Goal: Information Seeking & Learning: Learn about a topic

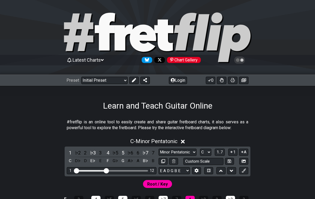
click at [110, 79] on select "Welcome to #fretflip! Initial Preset Custom Preset Minor Pentatonic Major Penta…" at bounding box center [104, 80] width 46 height 7
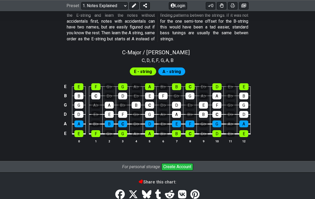
scroll to position [520, 0]
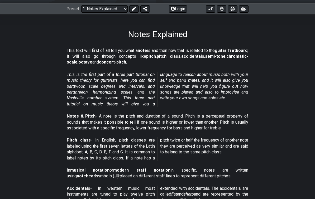
click at [111, 10] on select "Welcome to #fretflip! Initial Preset Custom Preset Minor Pentatonic Major Penta…" at bounding box center [104, 9] width 46 height 7
select select "/scale-degrees-and-intervals"
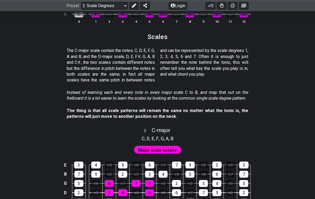
scroll to position [544, 0]
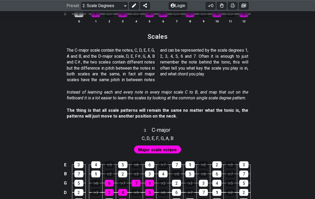
click at [107, 5] on select "Welcome to #fretflip! Initial Preset Custom Preset Minor Pentatonic Major Penta…" at bounding box center [104, 5] width 46 height 7
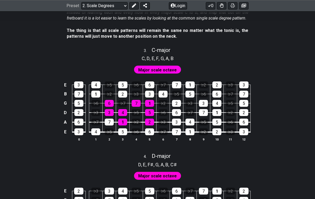
scroll to position [618, 0]
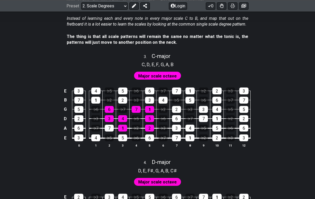
click at [167, 73] on span "Major scale octave" at bounding box center [157, 76] width 39 height 8
click at [170, 72] on span "Major scale octave" at bounding box center [157, 76] width 39 height 8
click at [167, 53] on span "C - major" at bounding box center [161, 56] width 19 height 6
select select "C"
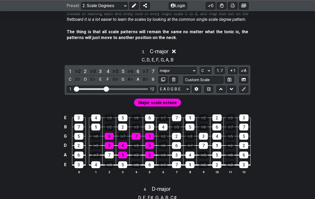
scroll to position [623, 0]
click at [186, 67] on select "major major Minor Pentatonic Major Pentatonic Minor Blues Major Blues Major / I…" at bounding box center [178, 70] width 38 height 7
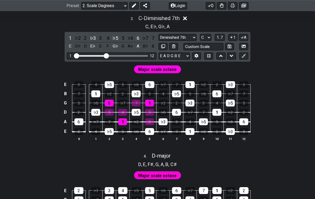
scroll to position [646, 0]
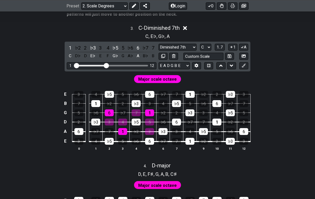
click at [192, 44] on select "major major Minor Pentatonic Major Pentatonic Minor Blues Major Blues Major / I…" at bounding box center [178, 47] width 38 height 7
select select "Diminished"
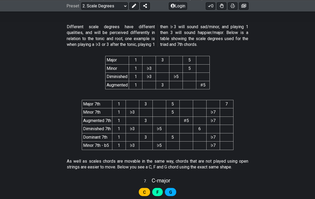
scroll to position [1029, 0]
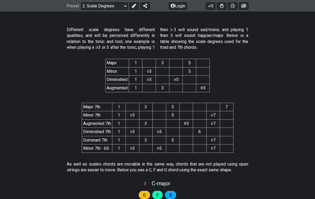
click at [121, 145] on td "1" at bounding box center [118, 149] width 13 height 8
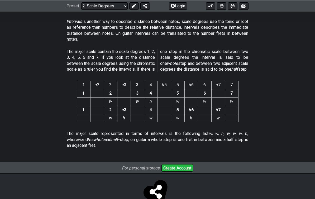
scroll to position [1400, 0]
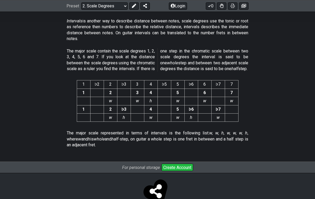
click at [114, 0] on div "Preset Welcome to #fretflip! Initial Preset Custom Preset Minor Pentatonic Majo…" at bounding box center [157, 6] width 315 height 12
click at [111, 9] on select "Welcome to #fretflip! Initial Preset Custom Preset Minor Pentatonic Major Penta…" at bounding box center [104, 5] width 46 height 7
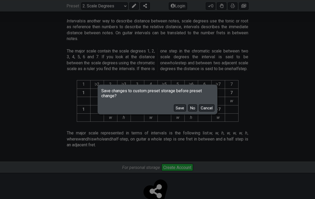
click at [194, 112] on button "No" at bounding box center [192, 108] width 9 height 7
select select "/harmonizing-scales"
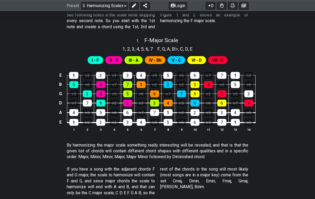
scroll to position [201, 0]
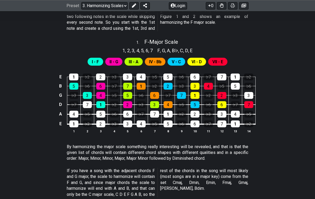
click at [172, 41] on span "F - Major Scale" at bounding box center [161, 42] width 34 height 6
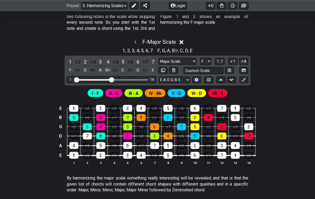
scroll to position [201, 0]
click at [206, 61] on select "A♭ A A♯ B♭ B C C♯ D♭ D D♯ E♭ E F F♯ G♭ G G♯" at bounding box center [205, 61] width 11 height 7
select select "E"
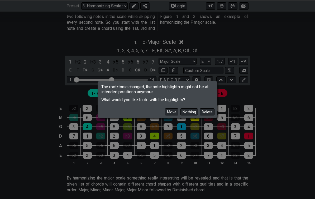
click at [172, 114] on button "Move" at bounding box center [171, 112] width 13 height 7
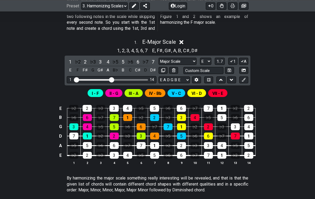
click at [73, 79] on div "1 14" at bounding box center [112, 79] width 90 height 7
click at [76, 79] on input "Visible fret range" at bounding box center [111, 79] width 75 height 0
click at [78, 79] on input "Visible fret range" at bounding box center [111, 79] width 75 height 0
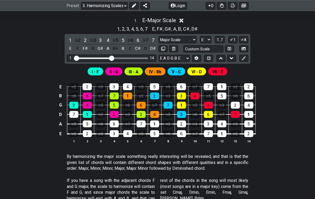
scroll to position [223, 0]
click at [182, 38] on select "Major Scale Major Scale Minor Pentatonic Major Pentatonic Minor Blues Major Blu…" at bounding box center [178, 39] width 38 height 7
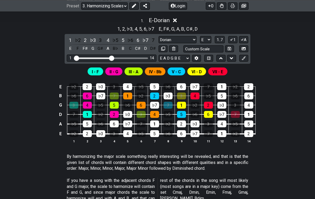
click at [182, 37] on select "Major Scale Major Scale Minor Pentatonic Major Pentatonic Minor Blues Major Blu…" at bounding box center [178, 39] width 38 height 7
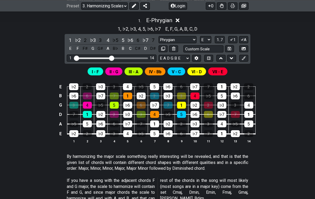
click at [177, 37] on select "Major Scale Major Scale Minor Pentatonic Major Pentatonic Minor Blues Major Blu…" at bounding box center [178, 39] width 38 height 7
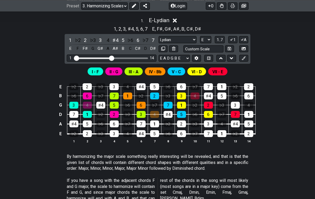
click at [182, 38] on select "Major Scale Major Scale Minor Pentatonic Major Pentatonic Minor Blues Major Blu…" at bounding box center [178, 39] width 38 height 7
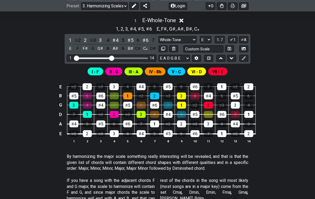
click at [184, 36] on select "Major Scale Major Scale Minor Pentatonic Major Pentatonic Minor Blues Major Blu…" at bounding box center [178, 39] width 38 height 7
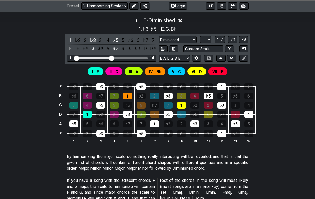
click at [98, 70] on span "I - F" at bounding box center [95, 72] width 7 height 8
click at [117, 71] on span "II - G" at bounding box center [114, 72] width 9 height 8
click at [143, 71] on div "I - F II - G III - A IV - Bb V - C VI - D VII - E" at bounding box center [158, 72] width 142 height 10
click at [180, 39] on select "Major Scale Major Scale Minor Pentatonic Major Pentatonic Minor Blues Major Blu…" at bounding box center [178, 39] width 38 height 7
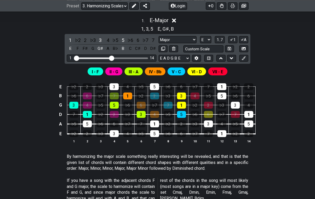
click at [185, 36] on select "Major Scale Major Scale Minor Pentatonic Major Pentatonic Minor Blues Major Blu…" at bounding box center [178, 39] width 38 height 7
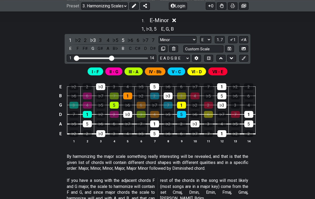
click at [187, 37] on select "Major Scale Major Scale Minor Pentatonic Major Pentatonic Minor Blues Major Blu…" at bounding box center [178, 39] width 38 height 7
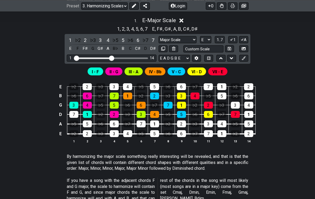
click at [179, 41] on select "Major Scale Major Scale Minor Pentatonic Major Pentatonic Minor Blues Major Blu…" at bounding box center [178, 39] width 38 height 7
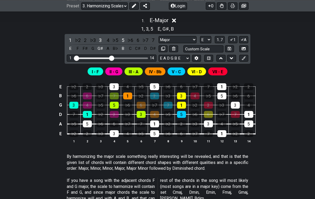
click at [177, 37] on select "Major Scale Major Scale Minor Pentatonic Major Pentatonic Minor Blues Major Blu…" at bounding box center [178, 39] width 38 height 7
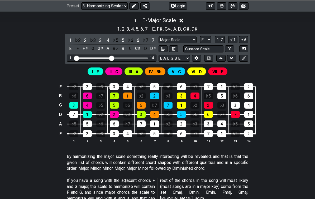
click at [181, 37] on select "Major Scale Major Scale Minor Pentatonic Major Pentatonic Minor Blues Major Blu…" at bounding box center [178, 39] width 38 height 7
click at [181, 40] on select "Major Scale Major Scale Minor Pentatonic Major Pentatonic Minor Blues Major Blu…" at bounding box center [178, 39] width 38 height 7
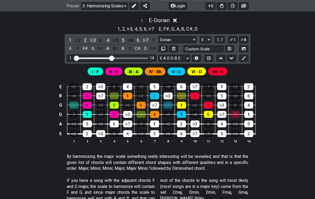
click at [188, 38] on select "Major Scale Major Scale Minor Pentatonic Major Pentatonic Minor Blues Major Blu…" at bounding box center [178, 39] width 38 height 7
select select "Major 7th"
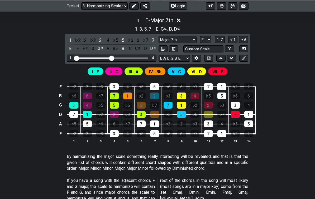
click at [183, 37] on select "Major Scale Major Scale Minor Pentatonic Major Pentatonic Minor Blues Major Blu…" at bounding box center [178, 39] width 38 height 7
click at [181, 38] on select "Major Scale Major Scale Minor Pentatonic Major Pentatonic Minor Blues Major Blu…" at bounding box center [178, 39] width 38 height 7
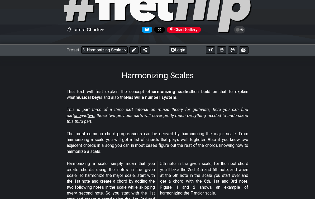
scroll to position [0, 0]
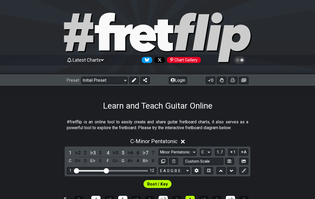
click at [111, 81] on select "Welcome to #fretflip! Initial Preset Custom Preset Minor Pentatonic Major Penta…" at bounding box center [104, 80] width 46 height 7
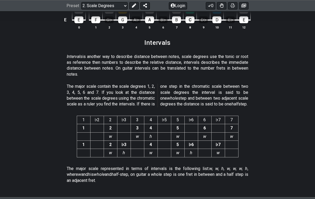
scroll to position [1393, 0]
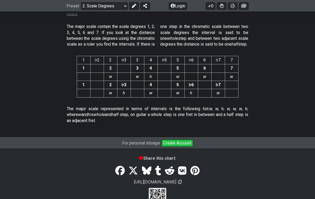
click at [107, 8] on select "Welcome to #fretflip! Initial Preset Custom Preset Minor Pentatonic Major Penta…" at bounding box center [104, 5] width 46 height 7
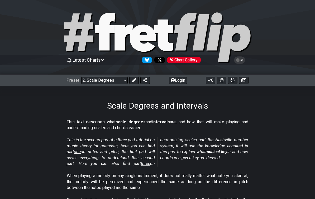
select select "/harmonizing-scales"
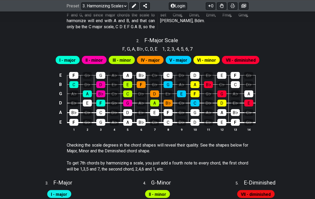
scroll to position [369, 0]
click at [171, 37] on span "F - Major Scale" at bounding box center [161, 40] width 34 height 6
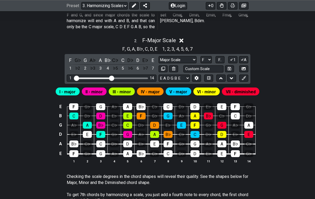
scroll to position [369, 0]
click at [188, 56] on select "Major Scale Major Scale Minor Pentatonic Major Pentatonic Minor Blues Major Blu…" at bounding box center [178, 59] width 38 height 7
click at [206, 56] on select "A♭ A A♯ B♭ B C C♯ D♭ D D♯ E♭ E F F♯ G♭ G G♯" at bounding box center [206, 59] width 11 height 7
select select "E"
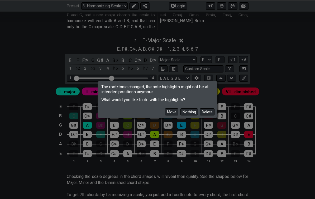
click at [171, 115] on button "Move" at bounding box center [171, 112] width 13 height 7
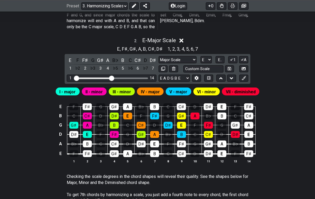
click at [220, 58] on span "E.." at bounding box center [220, 60] width 4 height 5
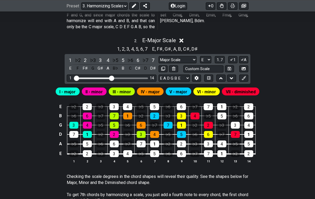
click at [181, 58] on select "Major Scale Major Scale Minor Pentatonic Major Pentatonic Minor Blues Major Blu…" at bounding box center [178, 59] width 38 height 7
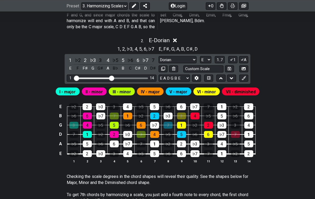
click at [180, 56] on select "Major Scale Major Scale Minor Pentatonic Major Pentatonic Minor Blues Major Blu…" at bounding box center [178, 59] width 38 height 7
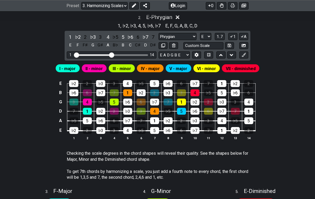
scroll to position [393, 0]
click at [188, 33] on select "Major Scale Major Scale Minor Pentatonic Major Pentatonic Minor Blues Major Blu…" at bounding box center [178, 36] width 38 height 7
select select "Minor / Aeolian"
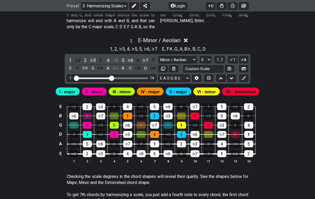
scroll to position [372, 0]
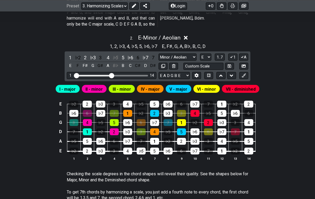
click at [163, 37] on span "E - Minor / Aeolian" at bounding box center [159, 38] width 43 height 6
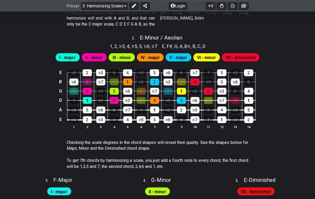
click at [169, 35] on span "E - Minor / Aeolian" at bounding box center [161, 38] width 43 height 6
select select "Minor / Aeolian"
select select "E"
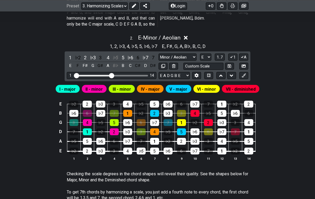
click at [229, 31] on div "2 . E - Minor / Aeolian" at bounding box center [157, 36] width 315 height 10
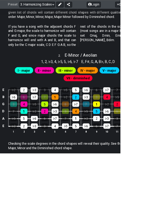
scroll to position [338, 0]
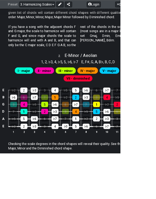
click at [55, 6] on select "Welcome to #fretflip! Initial Preset Custom Preset Minor Pentatonic Major Penta…" at bounding box center [48, 5] width 46 height 7
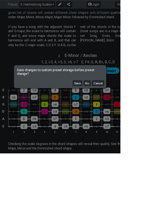
click at [118, 112] on button "No" at bounding box center [113, 108] width 9 height 7
select select "/welcome"
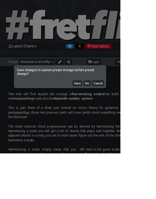
select select "C"
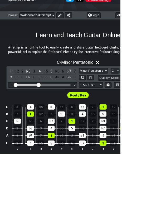
scroll to position [61, 0]
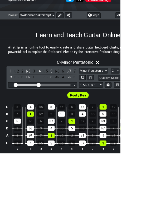
click at [129, 90] on select "Minor Pentatonic Click to edit Minor Pentatonic Major Pentatonic Minor Blues Ma…" at bounding box center [121, 91] width 38 height 7
select select "Minor / Aeolian"
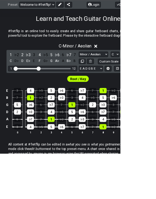
scroll to position [82, 0]
click at [152, 72] on select "A♭ A A♯ B♭ B C C♯ D♭ D D♯ E♭ E F F♯ G♭ G G♯" at bounding box center [149, 70] width 11 height 7
select select "E"
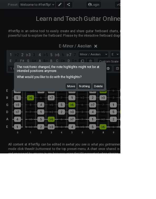
click at [99, 116] on button "Move" at bounding box center [92, 112] width 13 height 7
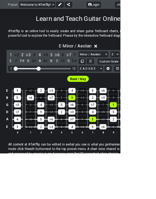
click at [97, 59] on span "E - Minor / Aeolian" at bounding box center [98, 59] width 43 height 6
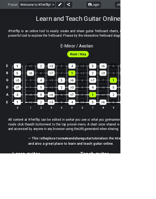
click at [102, 54] on div "E - Minor / Aeolian" at bounding box center [99, 57] width 43 height 9
select select "Minor / Aeolian"
select select "E"
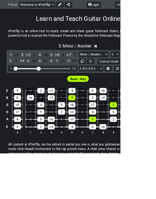
click at [134, 70] on select "Minor Pentatonic Click to edit Minor Pentatonic Major Pentatonic Minor Blues Ma…" at bounding box center [121, 70] width 38 height 7
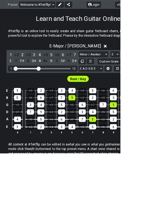
click at [127, 72] on select "Minor Pentatonic Click to edit Minor Pentatonic Major Pentatonic Minor Blues Ma…" at bounding box center [121, 70] width 38 height 7
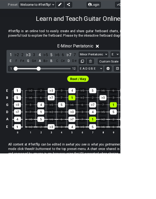
click at [134, 69] on select "Minor Pentatonic Click to edit Minor Pentatonic Major Pentatonic Minor Blues Ma…" at bounding box center [121, 70] width 38 height 7
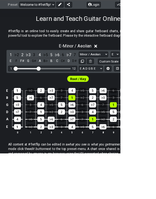
click at [130, 69] on select "Minor Pentatonic Click to edit Minor Pentatonic Major Pentatonic Minor Blues Ma…" at bounding box center [121, 70] width 38 height 7
select select "Minor Blues"
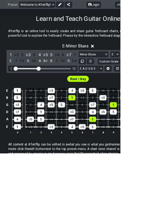
click at [100, 61] on span "E - Minor Blues" at bounding box center [98, 59] width 34 height 6
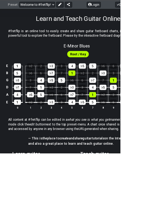
click at [103, 61] on span "E - Minor Blues" at bounding box center [100, 59] width 34 height 6
select select "Minor Blues"
select select "E"
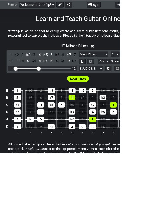
click at [124, 68] on select "Minor Pentatonic Click to edit Minor Pentatonic Major Pentatonic Minor Blues Ma…" at bounding box center [121, 70] width 38 height 7
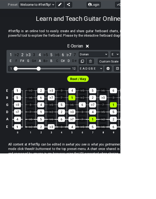
click at [132, 73] on select "Minor Pentatonic Click to edit Minor Pentatonic Major Pentatonic Minor Blues Ma…" at bounding box center [121, 70] width 38 height 7
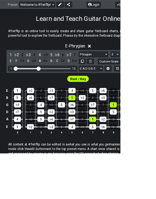
click at [131, 71] on select "Minor Pentatonic Click to edit Minor Pentatonic Major Pentatonic Minor Blues Ma…" at bounding box center [121, 70] width 38 height 7
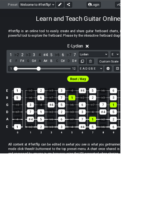
click at [128, 70] on select "Minor Pentatonic Click to edit Minor Pentatonic Major Pentatonic Minor Blues Ma…" at bounding box center [121, 70] width 38 height 7
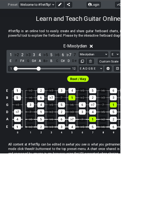
click at [124, 71] on select "Minor Pentatonic Click to edit Minor Pentatonic Major Pentatonic Minor Blues Ma…" at bounding box center [121, 70] width 38 height 7
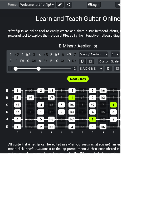
click at [127, 70] on select "Minor Pentatonic Click to edit Minor Pentatonic Major Pentatonic Minor Blues Ma…" at bounding box center [121, 70] width 38 height 7
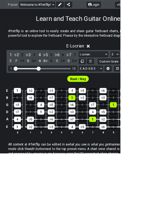
click at [124, 72] on select "Minor Pentatonic Click to edit Minor Pentatonic Major Pentatonic Minor Blues Ma…" at bounding box center [121, 70] width 38 height 7
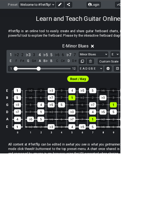
click at [122, 70] on select "Minor Pentatonic Click to edit Minor Pentatonic Major Pentatonic Minor Blues Ma…" at bounding box center [121, 70] width 38 height 7
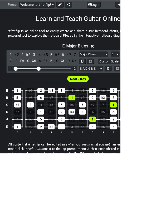
click at [126, 69] on select "Minor Pentatonic Click to edit Minor Pentatonic Major Pentatonic Minor Blues Ma…" at bounding box center [121, 70] width 38 height 7
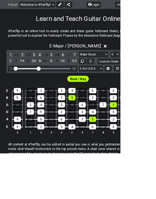
click at [128, 70] on select "Minor Pentatonic Click to edit Minor Pentatonic Major Pentatonic Minor Blues Ma…" at bounding box center [121, 70] width 38 height 7
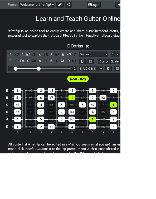
click at [128, 71] on select "Minor Pentatonic Click to edit Minor Pentatonic Major Pentatonic Minor Blues Ma…" at bounding box center [121, 70] width 38 height 7
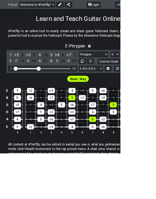
click at [125, 71] on select "Minor Pentatonic Click to edit Minor Pentatonic Major Pentatonic Minor Blues Ma…" at bounding box center [121, 70] width 38 height 7
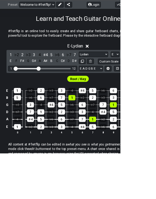
click at [128, 70] on select "Minor Pentatonic Click to edit Minor Pentatonic Major Pentatonic Minor Blues Ma…" at bounding box center [121, 70] width 38 height 7
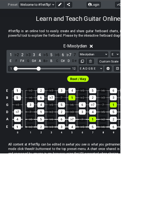
click at [124, 72] on select "Minor Pentatonic Click to edit Minor Pentatonic Major Pentatonic Minor Blues Ma…" at bounding box center [121, 70] width 38 height 7
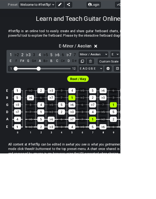
click at [131, 70] on select "Minor Pentatonic Click to edit Minor Pentatonic Major Pentatonic Minor Blues Ma…" at bounding box center [121, 70] width 38 height 7
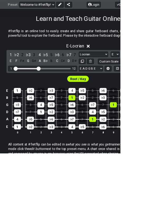
click at [126, 69] on select "Minor Pentatonic Click to edit Minor Pentatonic Major Pentatonic Minor Blues Ma…" at bounding box center [121, 70] width 38 height 7
select select "Melodic Minor"
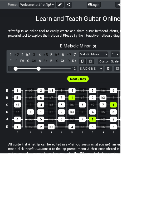
click at [149, 68] on select "A♭ A A♯ B♭ B C C♯ D♭ D D♯ E♭ E F F♯ G♭ G G♯" at bounding box center [149, 70] width 11 height 7
select select "F"
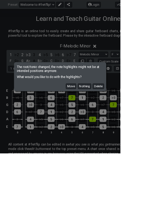
click at [99, 116] on button "Move" at bounding box center [92, 112] width 13 height 7
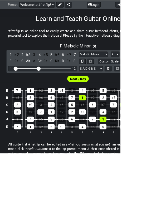
click at [57, 8] on select "Welcome to #fretflip! Initial Preset Custom Preset Minor Pentatonic Major Penta…" at bounding box center [48, 5] width 46 height 7
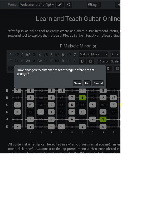
click at [118, 112] on button "No" at bounding box center [113, 108] width 9 height 7
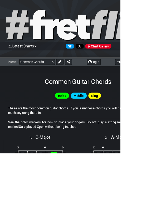
click at [54, 81] on select "Welcome to #fretflip! Initial Preset Custom Preset Minor Pentatonic Major Penta…" at bounding box center [48, 80] width 46 height 7
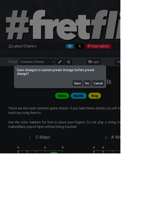
click at [118, 112] on button "No" at bounding box center [113, 108] width 9 height 7
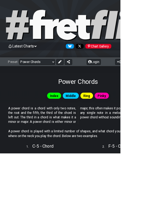
click at [60, 78] on select "Welcome to #fretflip! Initial Preset Custom Preset Minor Pentatonic Major Penta…" at bounding box center [48, 80] width 46 height 7
select select "/movable-7th-chords"
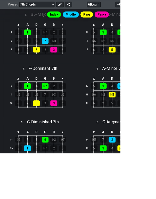
scroll to position [205, 0]
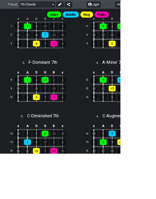
click at [164, 150] on span "C - Augmented 7th" at bounding box center [154, 150] width 42 height 6
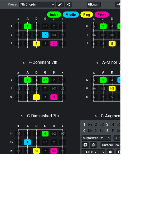
scroll to position [205, 0]
click at [155, 178] on select "A♭ A A♯ B♭ B C C♯ D♭ D D♯ E♭ E F F♯ G♭ G G♯" at bounding box center [153, 179] width 11 height 7
select select "E"
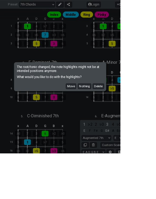
click at [99, 116] on button "Move" at bounding box center [92, 112] width 13 height 7
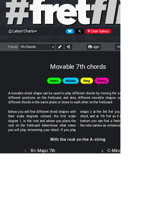
scroll to position [0, 0]
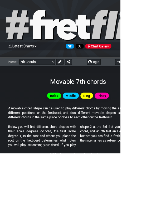
click at [50, 82] on select "Welcome to #fretflip! Initial Preset Custom Preset Minor Pentatonic Major Penta…" at bounding box center [48, 80] width 46 height 7
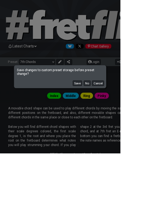
click at [118, 112] on button "No" at bounding box center [113, 108] width 9 height 7
select select "/shell-voicings"
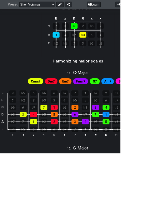
scroll to position [525, 0]
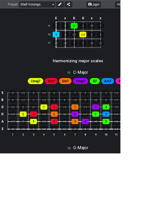
click at [98, 92] on span "C - Major" at bounding box center [104, 94] width 19 height 6
select select "C"
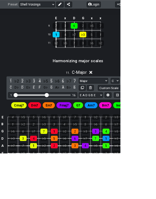
scroll to position [525, 0]
click at [133, 101] on select "Major Major Minor Pentatonic Major Pentatonic Minor Blues Major Blues Major / […" at bounding box center [121, 104] width 38 height 7
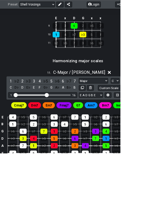
click at [131, 101] on select "Major Major Minor Pentatonic Major Pentatonic Minor Blues Major Blues Major / […" at bounding box center [121, 104] width 38 height 7
select select "Major"
click at [134, 101] on select "Major Major Minor Pentatonic Major Pentatonic Minor Blues Major Blues Major / […" at bounding box center [121, 104] width 38 height 7
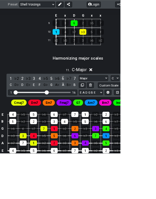
scroll to position [529, 0]
click at [54, 6] on select "Welcome to #fretflip! Initial Preset Custom Preset Minor Pentatonic Major Penta…" at bounding box center [48, 5] width 46 height 7
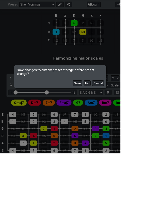
click at [118, 112] on button "No" at bounding box center [113, 108] width 9 height 7
select select "/welcome"
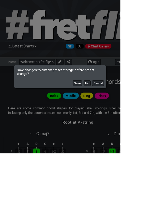
select select "C"
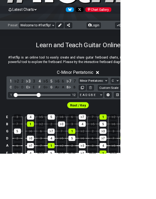
click at [131, 105] on select "Minor Pentatonic Click to edit Minor Pentatonic Major Pentatonic Minor Blues Ma…" at bounding box center [121, 104] width 38 height 7
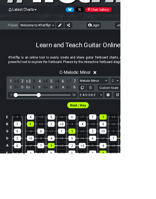
click at [130, 102] on select "Minor Pentatonic Click to edit Minor Pentatonic Major Pentatonic Minor Blues Ma…" at bounding box center [121, 104] width 38 height 7
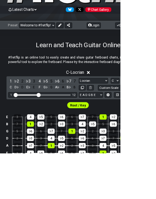
click at [125, 102] on select "Minor Pentatonic Click to edit Minor Pentatonic Major Pentatonic Minor Blues Ma…" at bounding box center [121, 104] width 38 height 7
select select "Minor / Aeolian"
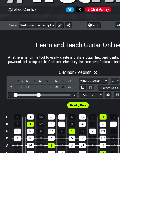
click at [151, 104] on select "A♭ A A♯ B♭ B C C♯ D♭ D D♯ E♭ E F F♯ G♭ G G♯" at bounding box center [149, 104] width 11 height 7
select select "E"
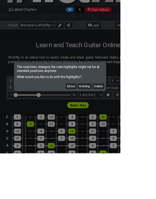
click at [99, 116] on button "Move" at bounding box center [92, 112] width 13 height 7
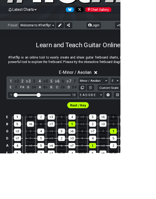
click at [126, 105] on select "Minor Pentatonic Click to edit Minor Pentatonic Major Pentatonic Minor Blues Ma…" at bounding box center [121, 104] width 38 height 7
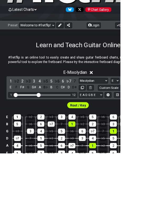
click at [126, 103] on select "Minor Pentatonic Click to edit Minor Pentatonic Major Pentatonic Minor Blues Ma…" at bounding box center [121, 104] width 38 height 7
select select "Lydian"
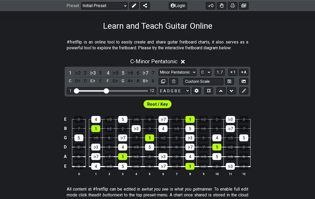
click at [165, 60] on span "C - Minor Pentatonic" at bounding box center [153, 62] width 47 height 6
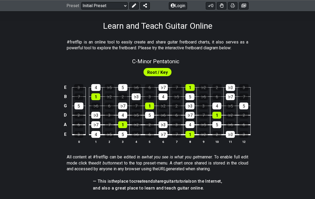
scroll to position [80, 0]
click at [170, 61] on span "C - Minor Pentatonic" at bounding box center [155, 61] width 47 height 6
select select "C"
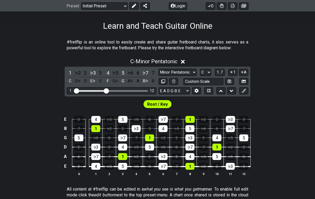
click at [187, 73] on select "Minor Pentatonic Click to edit Minor Pentatonic Major Pentatonic Minor Blues Ma…" at bounding box center [178, 72] width 38 height 7
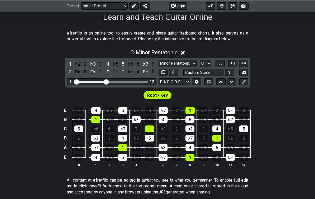
scroll to position [89, 0]
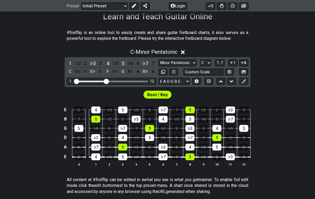
click at [191, 64] on select "Minor Pentatonic Click to edit Minor Pentatonic Major Pentatonic Minor Blues Ma…" at bounding box center [178, 62] width 38 height 7
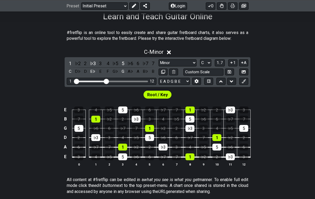
click at [188, 62] on select "Minor Pentatonic Click to edit Minor Pentatonic Major Pentatonic Minor Blues Ma…" at bounding box center [178, 62] width 38 height 7
select select "Minor Pentatonic"
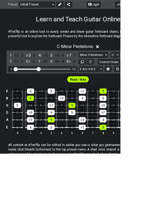
scroll to position [85, 0]
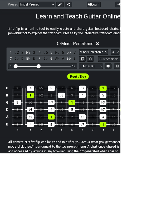
click at [121, 58] on span "C - Minor Pentatonic" at bounding box center [97, 56] width 47 height 6
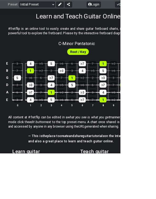
click at [99, 55] on span "C - Minor Pentatonic" at bounding box center [99, 56] width 47 height 6
select select "C"
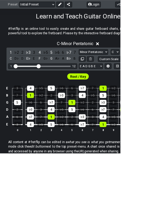
click at [101, 55] on span "C - Minor Pentatonic" at bounding box center [97, 56] width 47 height 6
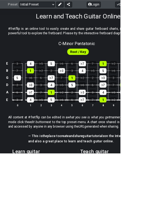
click at [110, 56] on span "C - Minor Pentatonic" at bounding box center [99, 56] width 47 height 6
select select "C"
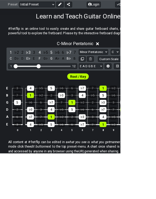
click at [130, 69] on select "Minor Pentatonic Click to edit Minor Pentatonic Major Pentatonic Minor Blues Ma…" at bounding box center [121, 67] width 38 height 7
select select "Minor 7th"
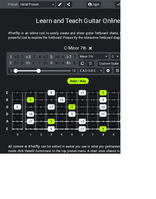
scroll to position [79, 0]
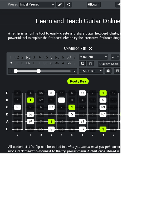
click at [147, 76] on select "A♭ A A♯ B♭ B C C♯ D♭ D D♯ E♭ E F F♯ G♭ G G♯" at bounding box center [149, 73] width 11 height 7
select select "E"
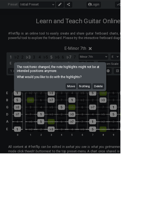
click at [99, 116] on button "Move" at bounding box center [92, 112] width 13 height 7
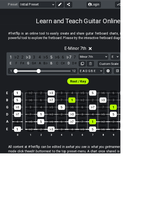
click at [130, 71] on select "Minor Pentatonic Click to edit Minor Pentatonic Major Pentatonic Minor Blues Ma…" at bounding box center [121, 73] width 38 height 7
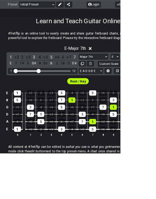
click at [129, 73] on select "Minor Pentatonic Click to edit Minor Pentatonic Major Pentatonic Minor Blues Ma…" at bounding box center [121, 73] width 38 height 7
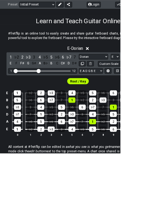
click at [124, 73] on select "Minor Pentatonic Click to edit Minor Pentatonic Major Pentatonic Minor Blues Ma…" at bounding box center [121, 73] width 38 height 7
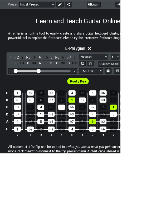
click at [123, 73] on select "Minor Pentatonic Click to edit Minor Pentatonic Major Pentatonic Minor Blues Ma…" at bounding box center [121, 73] width 38 height 7
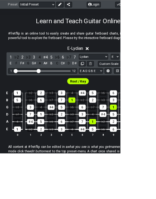
click at [125, 73] on select "Minor Pentatonic Click to edit Minor Pentatonic Major Pentatonic Minor Blues Ma…" at bounding box center [121, 73] width 38 height 7
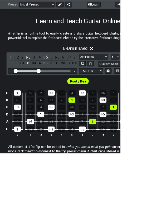
click at [122, 75] on select "Minor Pentatonic Click to edit Minor Pentatonic Major Pentatonic Minor Blues Ma…" at bounding box center [121, 73] width 38 height 7
click at [121, 73] on select "Minor Pentatonic Click to edit Minor Pentatonic Major Pentatonic Minor Blues Ma…" at bounding box center [121, 73] width 38 height 7
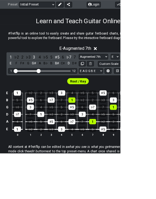
click at [117, 72] on select "Minor Pentatonic Click to edit Minor Pentatonic Major Pentatonic Minor Blues Ma…" at bounding box center [121, 73] width 38 height 7
select select "Diminished 7th"
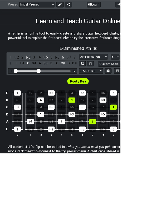
click at [98, 62] on span "E - Diminished 7th" at bounding box center [97, 62] width 41 height 6
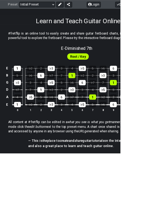
click at [100, 65] on span "E - Diminished 7th" at bounding box center [99, 62] width 41 height 6
select select "Diminished 7th"
select select "E"
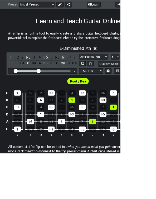
click at [132, 74] on select "Minor Pentatonic Click to edit Minor Pentatonic Major Pentatonic Minor Blues Ma…" at bounding box center [121, 73] width 38 height 7
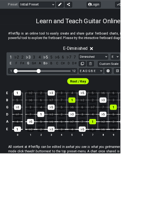
click at [121, 75] on select "Minor Pentatonic Click to edit Minor Pentatonic Major Pentatonic Minor Blues Ma…" at bounding box center [121, 73] width 38 height 7
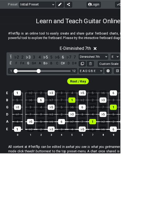
click at [55, 148] on div "1" at bounding box center [53, 148] width 9 height 7
click at [56, 145] on div "1" at bounding box center [53, 148] width 9 height 7
click at [128, 73] on select "Minor Pentatonic Click to edit Minor Pentatonic Major Pentatonic Minor Blues Ma…" at bounding box center [121, 73] width 38 height 7
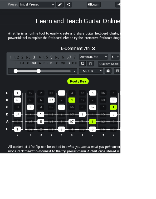
click at [122, 75] on select "Minor Pentatonic Click to edit Minor Pentatonic Major Pentatonic Minor Blues Ma…" at bounding box center [121, 73] width 38 height 7
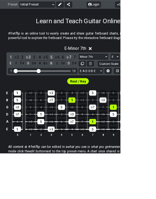
click at [118, 74] on select "Minor Pentatonic Click to edit Minor Pentatonic Major Pentatonic Minor Blues Ma…" at bounding box center [121, 73] width 38 height 7
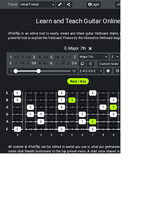
click at [119, 73] on select "Minor Pentatonic Click to edit Minor Pentatonic Major Pentatonic Minor Blues Ma…" at bounding box center [121, 73] width 38 height 7
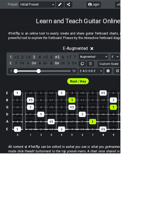
click at [118, 72] on select "Minor Pentatonic Click to edit Minor Pentatonic Major Pentatonic Minor Blues Ma…" at bounding box center [121, 73] width 38 height 7
click at [119, 72] on select "Minor Pentatonic Click to edit Minor Pentatonic Major Pentatonic Minor Blues Ma…" at bounding box center [121, 73] width 38 height 7
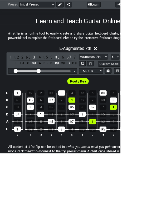
click at [120, 71] on select "Minor Pentatonic Click to edit Minor Pentatonic Major Pentatonic Minor Blues Ma…" at bounding box center [121, 73] width 38 height 7
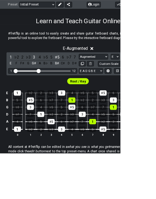
click at [120, 76] on select "Minor Pentatonic Click to edit Minor Pentatonic Major Pentatonic Minor Blues Ma…" at bounding box center [121, 73] width 38 height 7
click at [131, 74] on select "Minor Pentatonic Click to edit Minor Pentatonic Major Pentatonic Minor Blues Ma…" at bounding box center [121, 73] width 38 height 7
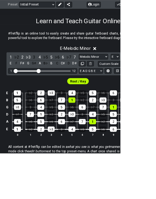
click at [127, 70] on select "Minor Pentatonic Click to edit Minor Pentatonic Major Pentatonic Minor Blues Ma…" at bounding box center [121, 73] width 38 height 7
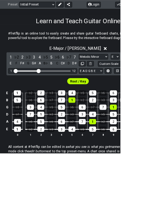
click at [123, 74] on select "Minor Pentatonic Click to edit Minor Pentatonic Major Pentatonic Minor Blues Ma…" at bounding box center [121, 73] width 38 height 7
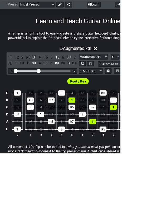
click at [124, 74] on select "Minor Pentatonic Click to edit Minor Pentatonic Major Pentatonic Minor Blues Ma…" at bounding box center [121, 73] width 38 height 7
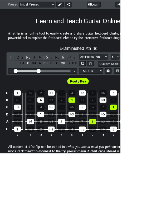
click at [125, 72] on select "Minor Pentatonic Click to edit Minor Pentatonic Major Pentatonic Minor Blues Ma…" at bounding box center [121, 73] width 38 height 7
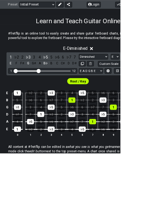
click at [126, 76] on select "Minor Pentatonic Click to edit Minor Pentatonic Major Pentatonic Minor Blues Ma…" at bounding box center [121, 73] width 38 height 7
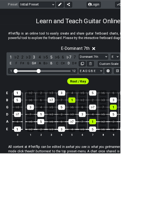
click at [121, 77] on select "Minor Pentatonic Click to edit Minor Pentatonic Major Pentatonic Minor Blues Ma…" at bounding box center [121, 73] width 38 height 7
select select "Superlocrian / Altered"
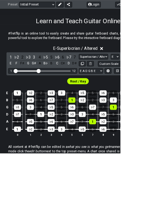
click at [124, 74] on select "Minor Pentatonic Click to edit Minor Pentatonic Major Pentatonic Minor Blues Ma…" at bounding box center [121, 73] width 38 height 7
click at [117, 76] on select "Minor Pentatonic Click to edit Minor Pentatonic Major Pentatonic Minor Blues Ma…" at bounding box center [121, 73] width 38 height 7
click at [124, 76] on select "Minor Pentatonic Click to edit Minor Pentatonic Major Pentatonic Minor Blues Ma…" at bounding box center [121, 73] width 38 height 7
click at [125, 74] on select "Minor Pentatonic Click to edit Minor Pentatonic Major Pentatonic Minor Blues Ma…" at bounding box center [121, 73] width 38 height 7
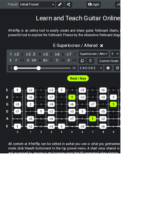
click at [10, 56] on div "E - Superlocrian / Altered" at bounding box center [101, 58] width 203 height 10
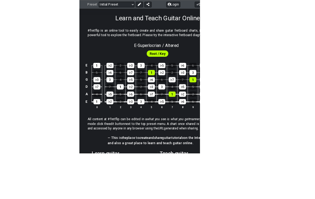
scroll to position [112, 0]
